Goal: Submit feedback/report problem: Submit feedback/report problem

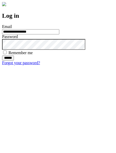
click at [14, 61] on input "******" at bounding box center [8, 57] width 12 height 5
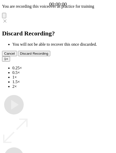
type input "**********"
